Goal: Information Seeking & Learning: Compare options

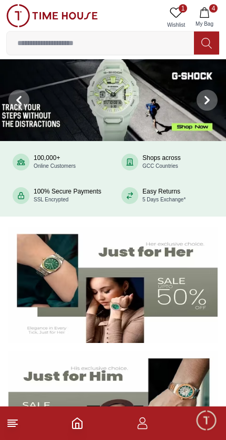
click at [10, 420] on line at bounding box center [12, 420] width 9 height 0
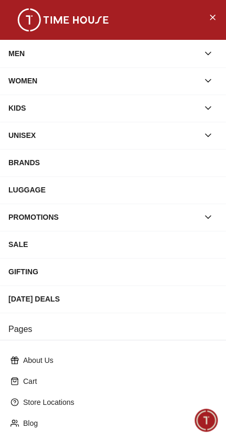
click at [20, 16] on img at bounding box center [62, 19] width 105 height 23
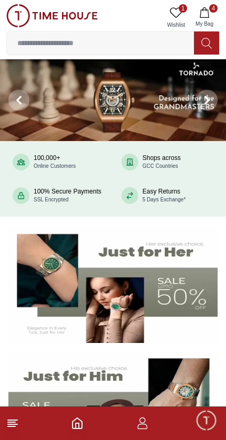
click at [7, 432] on footer "4" at bounding box center [113, 424] width 226 height 34
click at [8, 422] on line at bounding box center [11, 422] width 7 height 0
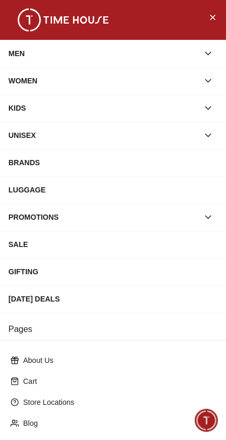
click at [94, 50] on div "MEN" at bounding box center [103, 53] width 190 height 19
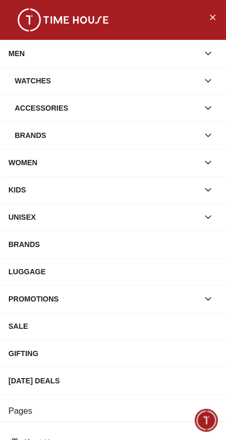
click at [129, 158] on div "WOMEN" at bounding box center [103, 162] width 190 height 19
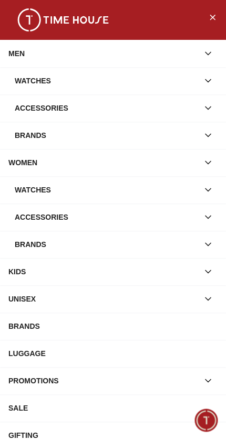
click at [108, 192] on div "Watches" at bounding box center [107, 189] width 184 height 19
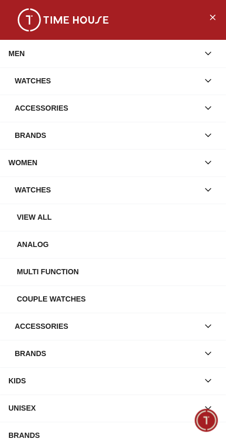
click at [112, 216] on div "View all" at bounding box center [117, 217] width 200 height 19
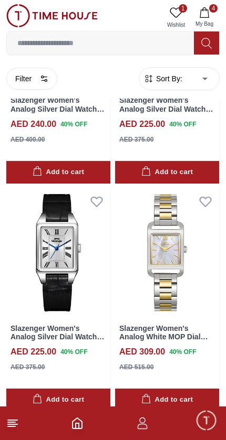
scroll to position [620, 0]
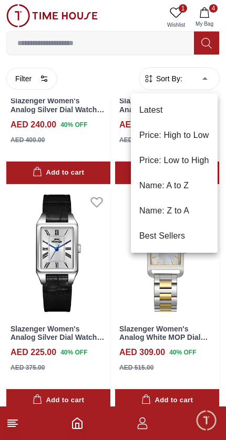
click at [198, 159] on li "Price: Low to High" at bounding box center [174, 160] width 87 height 25
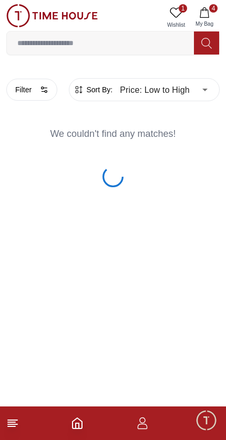
type input "*"
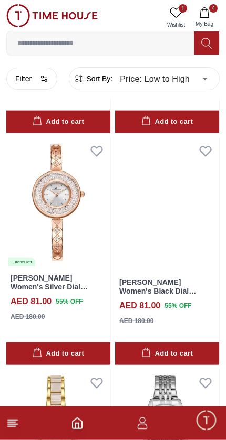
scroll to position [3866, 0]
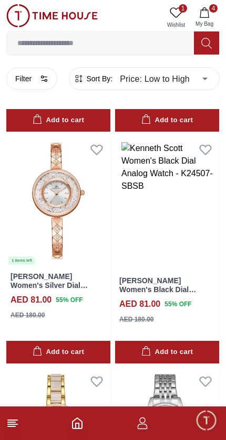
click at [46, 187] on img at bounding box center [58, 201] width 104 height 130
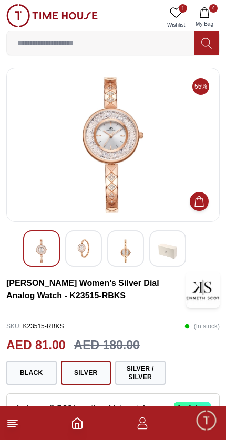
click at [87, 255] on img at bounding box center [83, 248] width 19 height 19
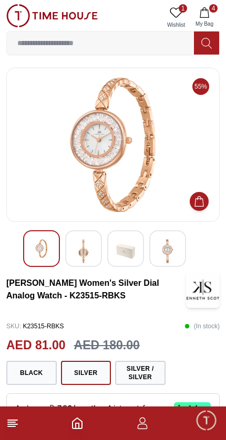
click at [129, 248] on img at bounding box center [125, 251] width 19 height 24
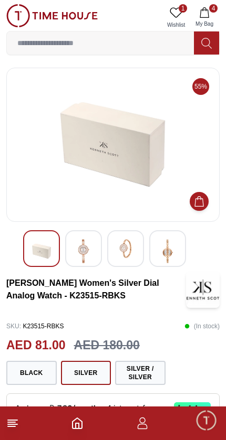
click at [42, 248] on img at bounding box center [41, 251] width 19 height 24
click at [83, 245] on img at bounding box center [83, 251] width 19 height 24
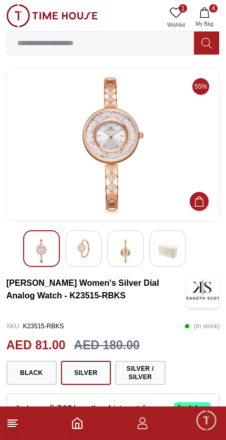
click at [120, 158] on img at bounding box center [112, 145] width 195 height 136
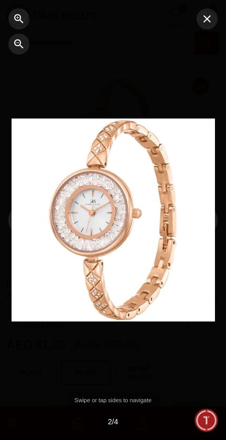
click at [216, 17] on button "button" at bounding box center [206, 18] width 21 height 21
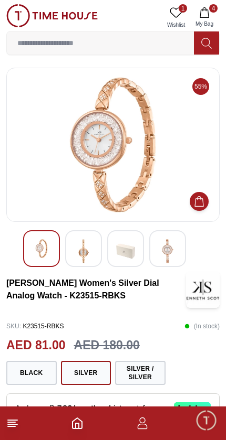
click at [136, 370] on button "Silver / Silver" at bounding box center [140, 373] width 50 height 24
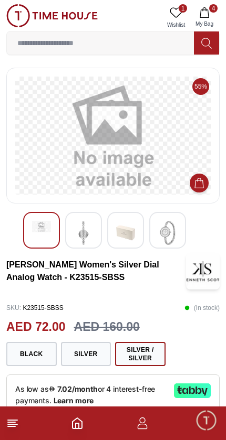
click at [216, 12] on span "4" at bounding box center [213, 8] width 8 height 8
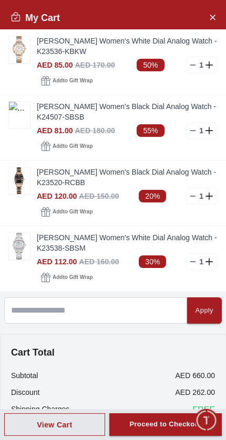
click at [213, 15] on icon "Close Account" at bounding box center [212, 16] width 8 height 13
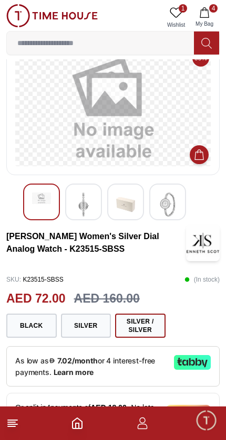
scroll to position [41, 0]
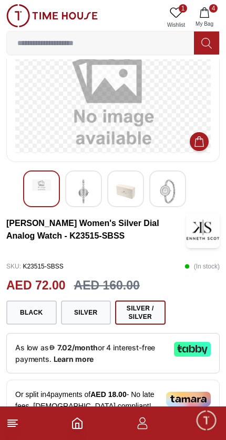
click at [40, 315] on button "Black" at bounding box center [31, 313] width 50 height 24
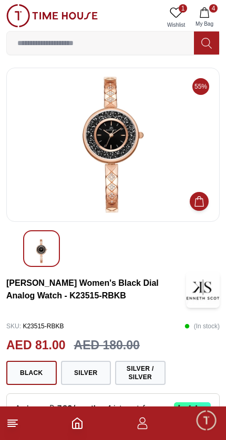
click at [13, 418] on icon at bounding box center [12, 423] width 13 height 13
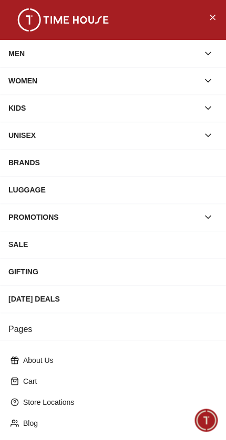
click at [152, 81] on div "WOMEN" at bounding box center [103, 80] width 190 height 19
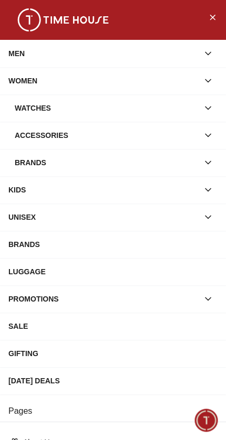
click at [158, 110] on div "Watches" at bounding box center [107, 108] width 184 height 19
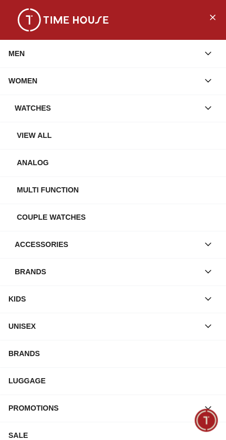
click at [159, 132] on div "View all" at bounding box center [117, 135] width 200 height 19
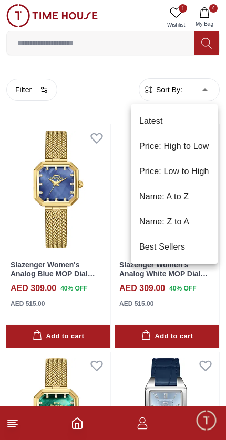
click at [200, 168] on li "Price: Low to High" at bounding box center [174, 171] width 87 height 25
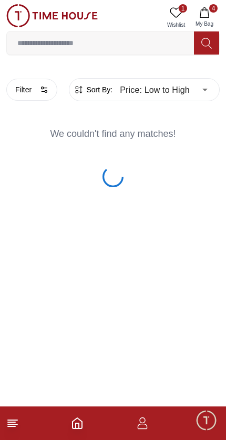
type input "*"
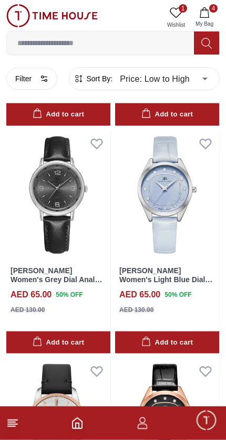
scroll to position [1134, 0]
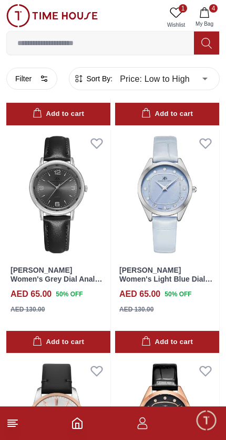
click at [39, 77] on button "Filter" at bounding box center [31, 79] width 51 height 22
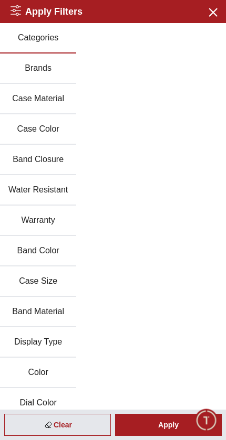
scroll to position [0, 0]
click at [44, 105] on button "Case Material" at bounding box center [38, 99] width 76 height 30
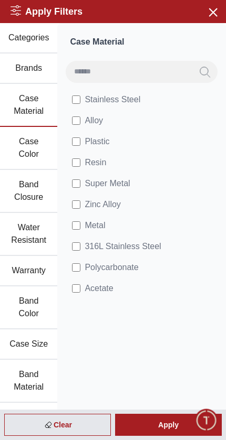
click at [36, 143] on button "Case Color" at bounding box center [28, 148] width 57 height 43
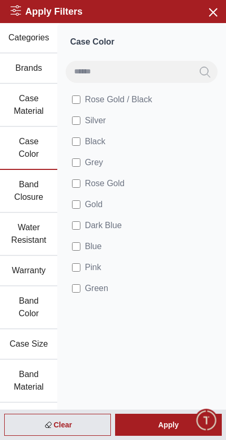
click at [26, 231] on button "Water Resistant" at bounding box center [28, 234] width 57 height 43
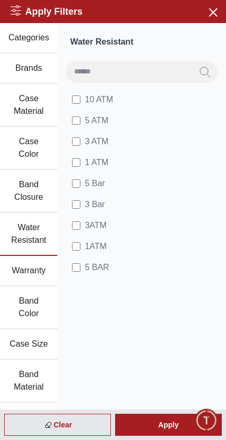
click at [28, 306] on button "Band Color" at bounding box center [28, 307] width 57 height 43
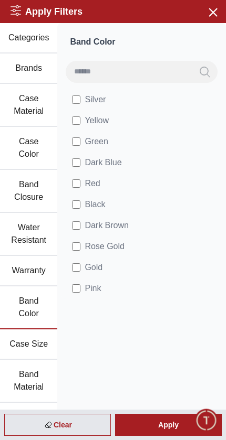
click at [37, 385] on button "Band Material" at bounding box center [28, 381] width 57 height 43
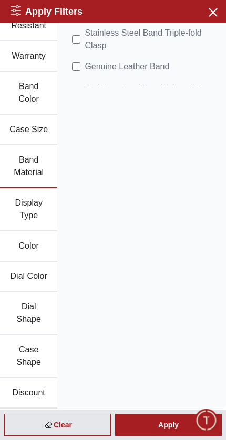
scroll to position [449, 0]
click at [211, 5] on icon "button" at bounding box center [212, 11] width 13 height 13
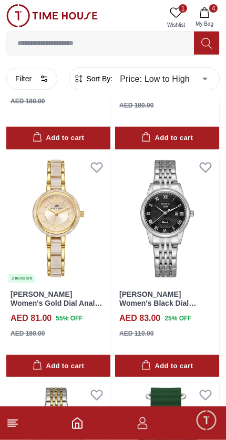
scroll to position [4081, 0]
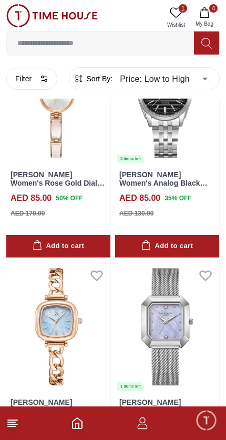
scroll to position [5795, 0]
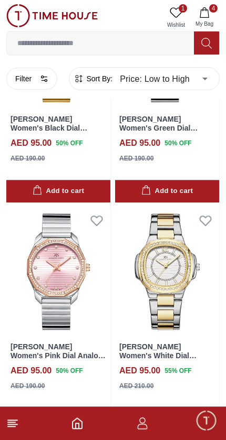
scroll to position [8585, 0]
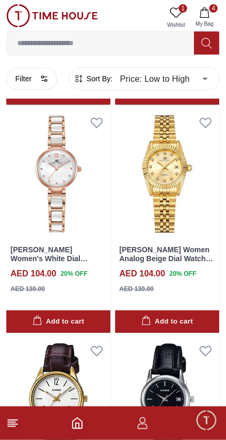
scroll to position [10504, 0]
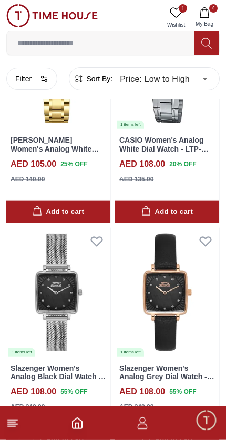
scroll to position [11753, 0]
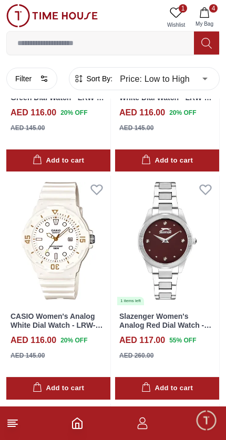
scroll to position [14766, 0]
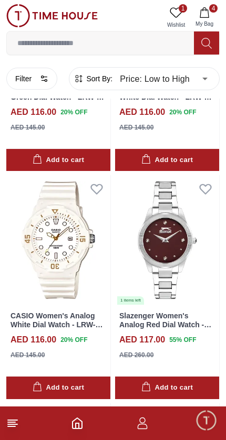
click at [197, 215] on img at bounding box center [167, 240] width 104 height 130
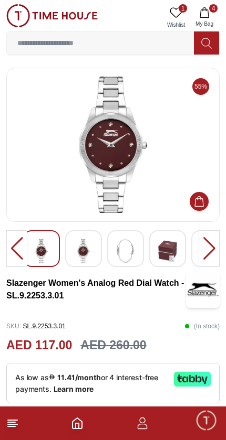
click at [78, 244] on img at bounding box center [83, 251] width 19 height 24
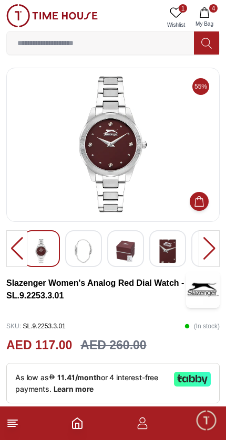
click at [80, 244] on img at bounding box center [83, 251] width 19 height 24
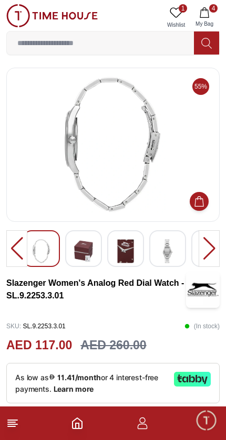
click at [34, 247] on img at bounding box center [41, 251] width 19 height 24
click at [122, 250] on img at bounding box center [125, 251] width 19 height 24
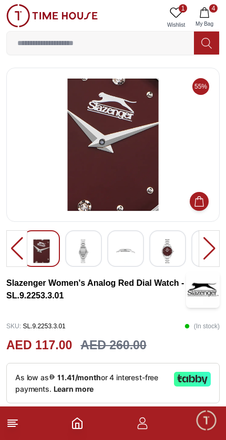
click at [163, 249] on img at bounding box center [167, 251] width 19 height 24
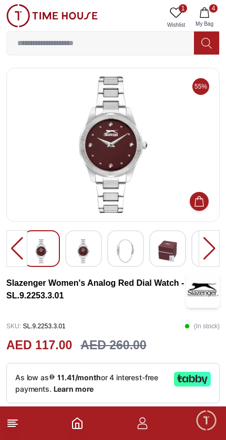
click at [8, 430] on footer "4" at bounding box center [113, 424] width 226 height 34
click at [8, 427] on line at bounding box center [11, 427] width 7 height 0
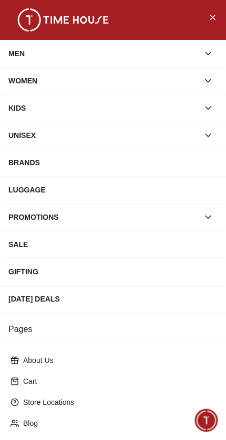
click at [140, 47] on div "MEN" at bounding box center [103, 53] width 190 height 19
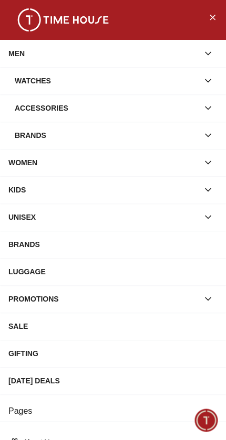
click at [198, 81] on div "Watches" at bounding box center [107, 80] width 184 height 19
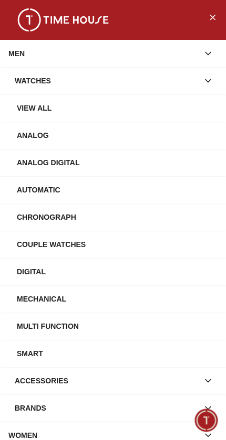
click at [187, 106] on div "View All" at bounding box center [117, 108] width 200 height 19
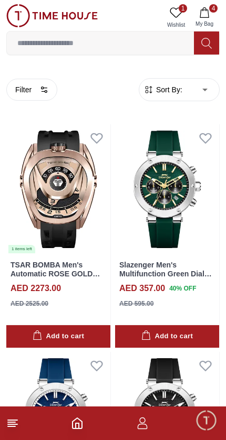
click at [16, 12] on img at bounding box center [51, 15] width 91 height 23
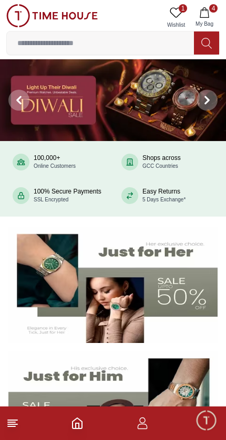
click at [8, 428] on icon at bounding box center [12, 423] width 13 height 13
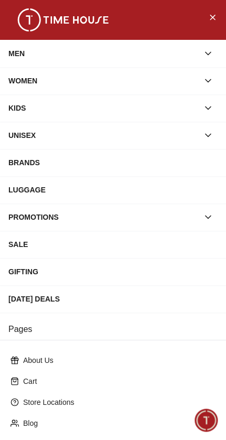
click at [193, 81] on div "WOMEN" at bounding box center [103, 80] width 190 height 19
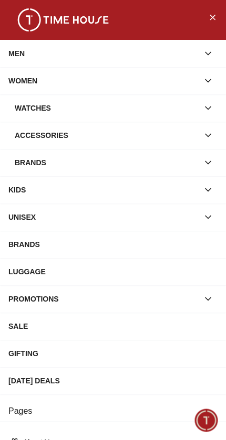
click at [190, 110] on div "Watches" at bounding box center [107, 108] width 184 height 19
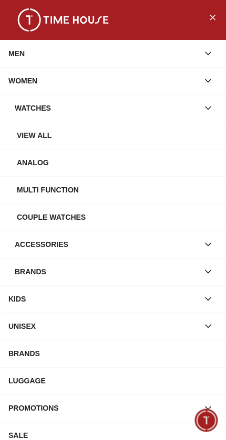
click at [195, 137] on div "View all" at bounding box center [117, 135] width 200 height 19
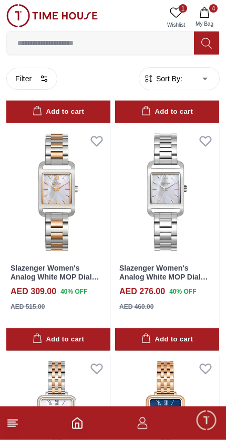
scroll to position [909, 0]
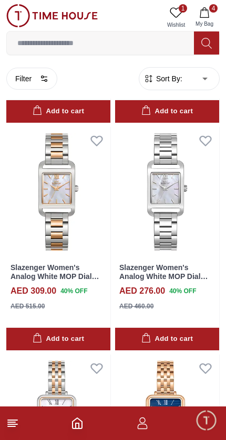
click at [204, 73] on body "100% Genuine products with International Warranty Shop From [GEOGRAPHIC_DATA] |…" at bounding box center [113, 303] width 226 height 2425
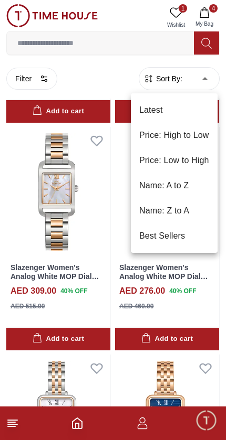
click at [204, 157] on li "Price: Low to High" at bounding box center [174, 160] width 87 height 25
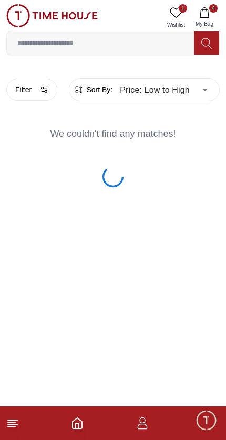
type input "*"
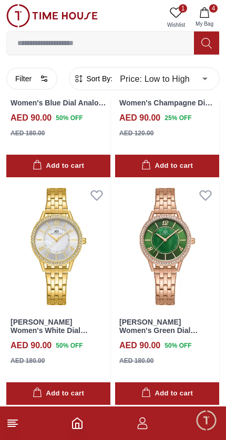
scroll to position [6785, 0]
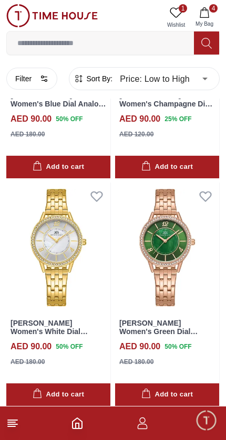
click at [183, 232] on img at bounding box center [167, 248] width 104 height 130
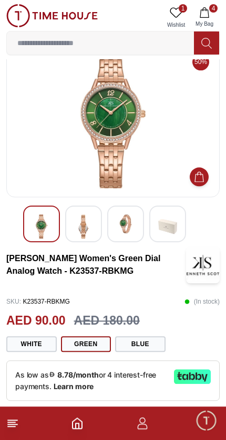
click at [30, 340] on button "White" at bounding box center [31, 344] width 50 height 16
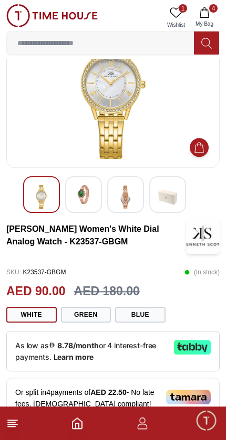
click at [90, 186] on img at bounding box center [83, 194] width 19 height 19
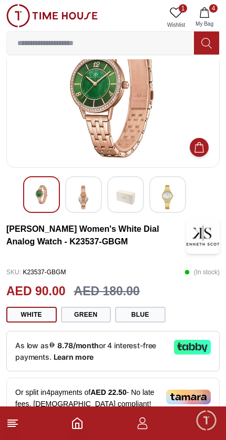
click at [146, 318] on button "Blue" at bounding box center [140, 315] width 50 height 16
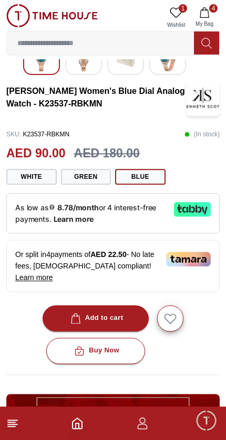
scroll to position [192, 0]
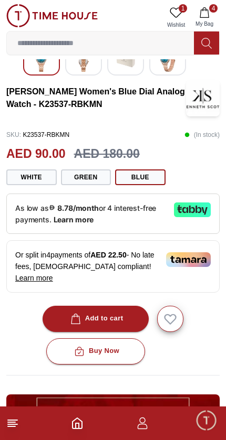
click at [12, 418] on icon at bounding box center [12, 423] width 13 height 13
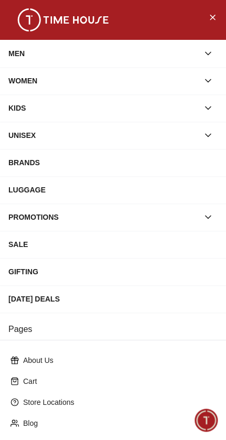
click at [188, 55] on div "MEN" at bounding box center [103, 53] width 190 height 19
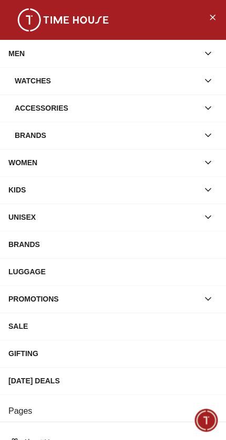
click at [181, 247] on div "BRANDS" at bounding box center [112, 244] width 209 height 19
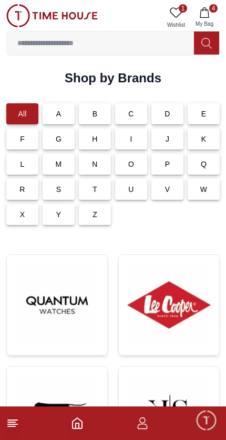
click at [178, 290] on img at bounding box center [168, 304] width 83 height 83
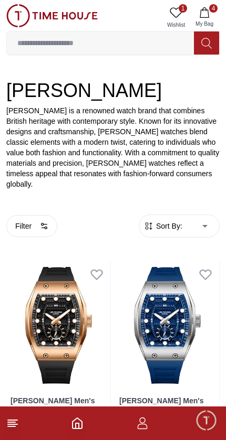
scroll to position [133, 0]
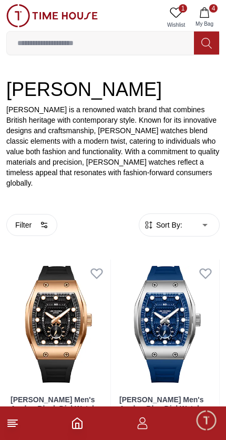
click at [39, 214] on button "Filter" at bounding box center [31, 225] width 51 height 22
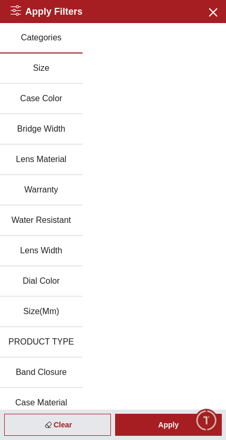
click at [58, 69] on button "Size" at bounding box center [41, 69] width 82 height 30
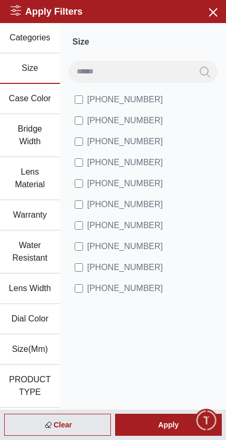
click at [41, 96] on button "Case Color" at bounding box center [30, 99] width 60 height 30
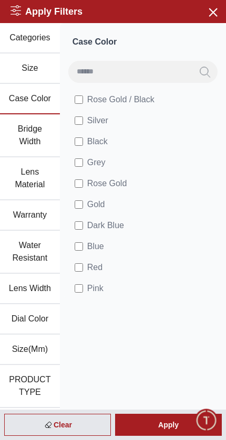
click at [37, 140] on button "Bridge Width" at bounding box center [30, 135] width 60 height 43
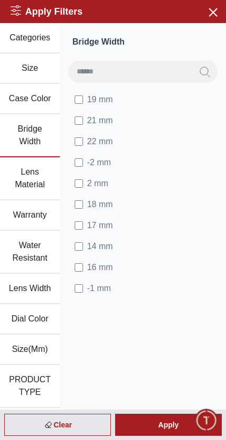
click at [39, 257] on button "Water Resistant" at bounding box center [30, 252] width 60 height 43
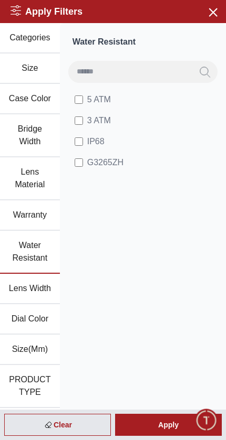
click at [44, 320] on button "Dial Color" at bounding box center [30, 319] width 60 height 30
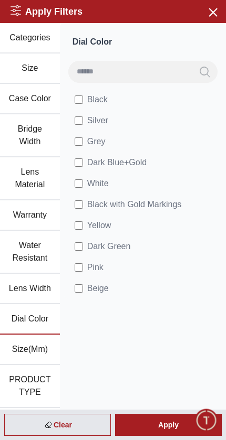
click at [41, 370] on button "PRODUCT TYPE" at bounding box center [30, 386] width 60 height 43
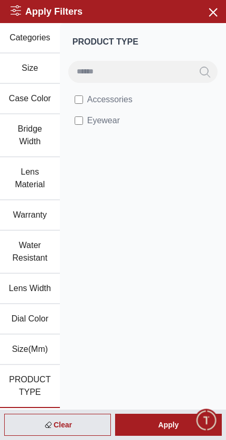
click at [31, 354] on button "Size(Mm)" at bounding box center [30, 350] width 60 height 30
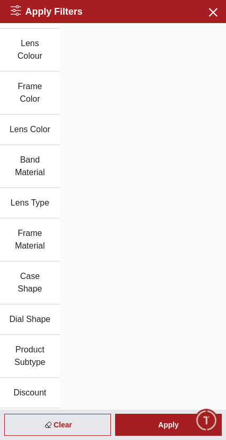
scroll to position [612, 0]
click at [34, 387] on button "Discount" at bounding box center [30, 393] width 60 height 30
click at [36, 389] on button "Discount" at bounding box center [30, 393] width 60 height 30
click at [39, 388] on button "Discount" at bounding box center [30, 393] width 60 height 30
click at [39, 356] on button "Product Subtype" at bounding box center [30, 356] width 60 height 43
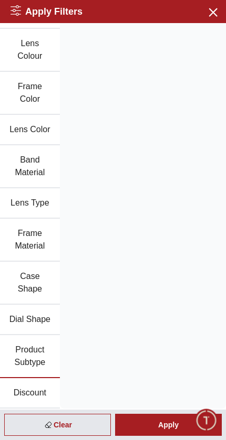
click at [35, 321] on button "Dial Shape" at bounding box center [30, 320] width 60 height 30
click at [38, 289] on button "Case Shape" at bounding box center [30, 283] width 60 height 43
click at [41, 248] on button "Frame Material" at bounding box center [30, 240] width 60 height 43
click at [38, 197] on button "Lens Type" at bounding box center [30, 203] width 60 height 30
click at [40, 166] on button "Band Material" at bounding box center [30, 166] width 60 height 43
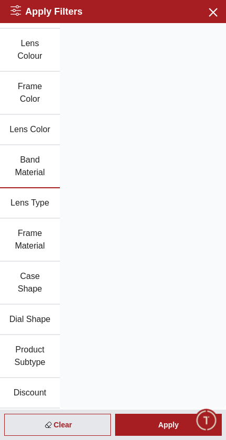
click at [42, 118] on button "Lens Color" at bounding box center [30, 130] width 60 height 30
click at [45, 86] on button "Frame Color" at bounding box center [30, 93] width 60 height 43
click at [40, 51] on button "Lens Colour" at bounding box center [30, 50] width 60 height 43
